Goal: Navigation & Orientation: Find specific page/section

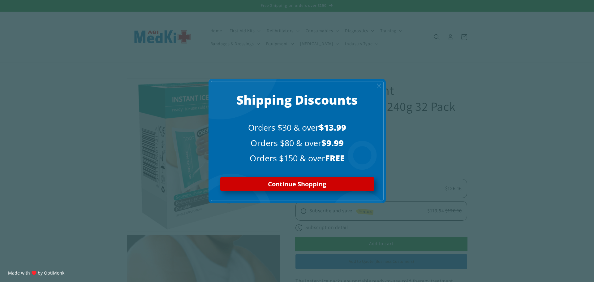
click at [378, 83] on span "X" at bounding box center [378, 85] width 5 height 7
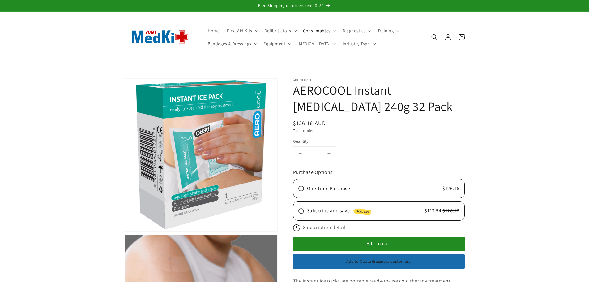
click at [305, 32] on span "Consumables" at bounding box center [317, 31] width 28 height 6
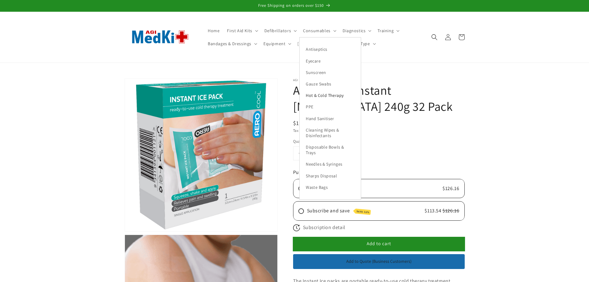
click at [326, 96] on link "Hot & Cold Therapy" at bounding box center [330, 95] width 61 height 11
